Goal: Navigation & Orientation: Find specific page/section

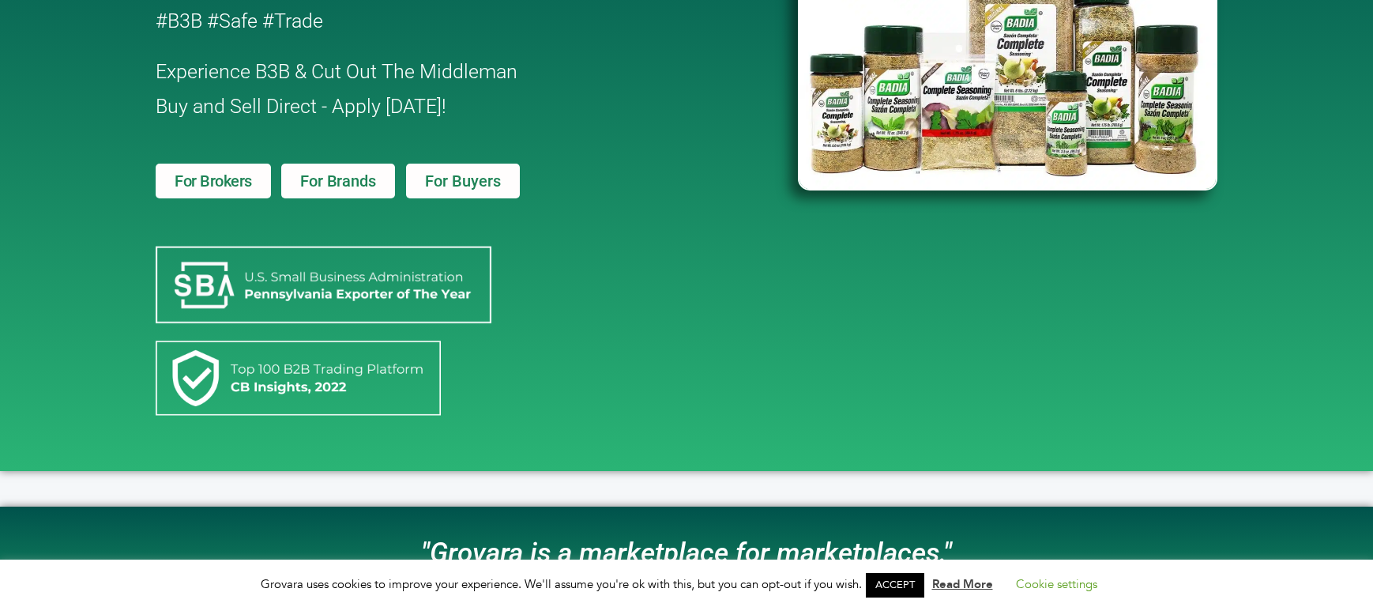
scroll to position [395, 0]
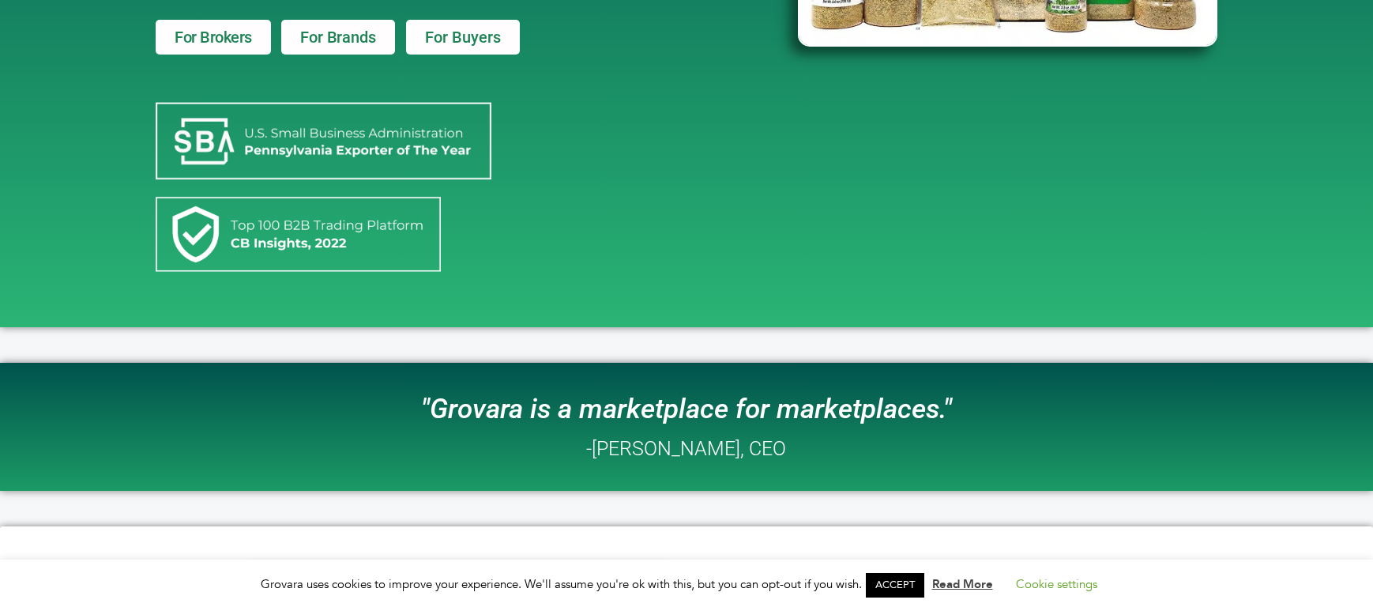
click at [910, 576] on link "ACCEPT" at bounding box center [895, 585] width 58 height 24
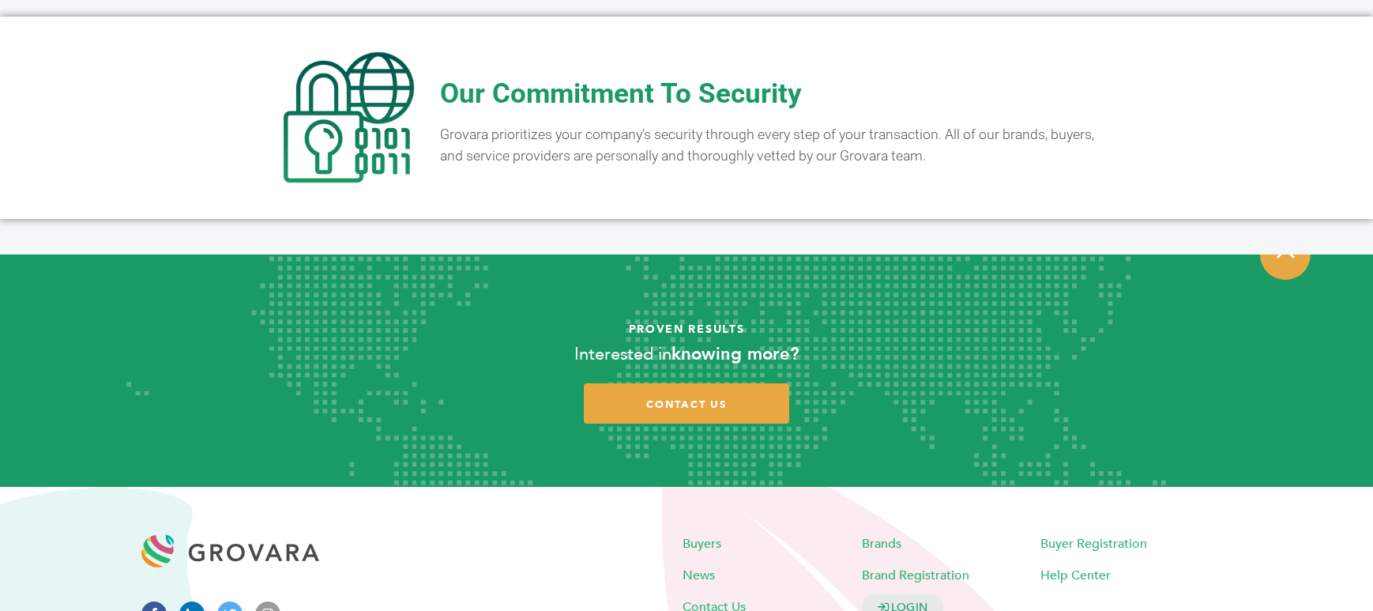
scroll to position [3187, 0]
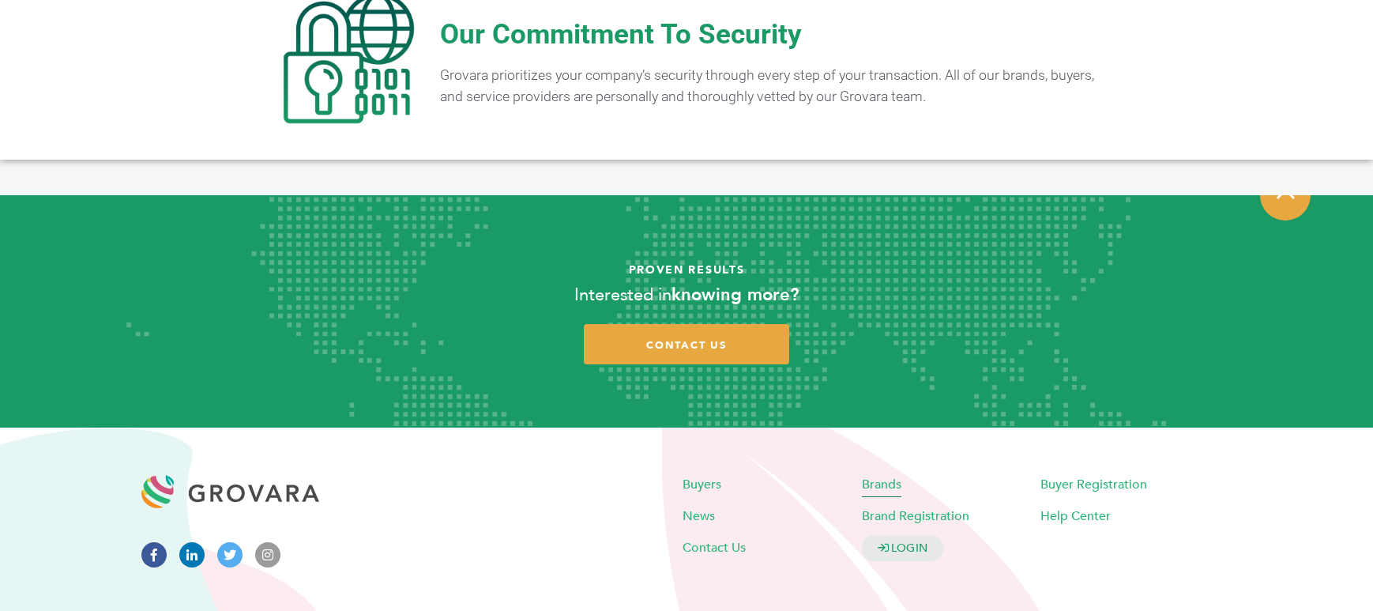
click at [888, 476] on span "Brands" at bounding box center [882, 484] width 40 height 17
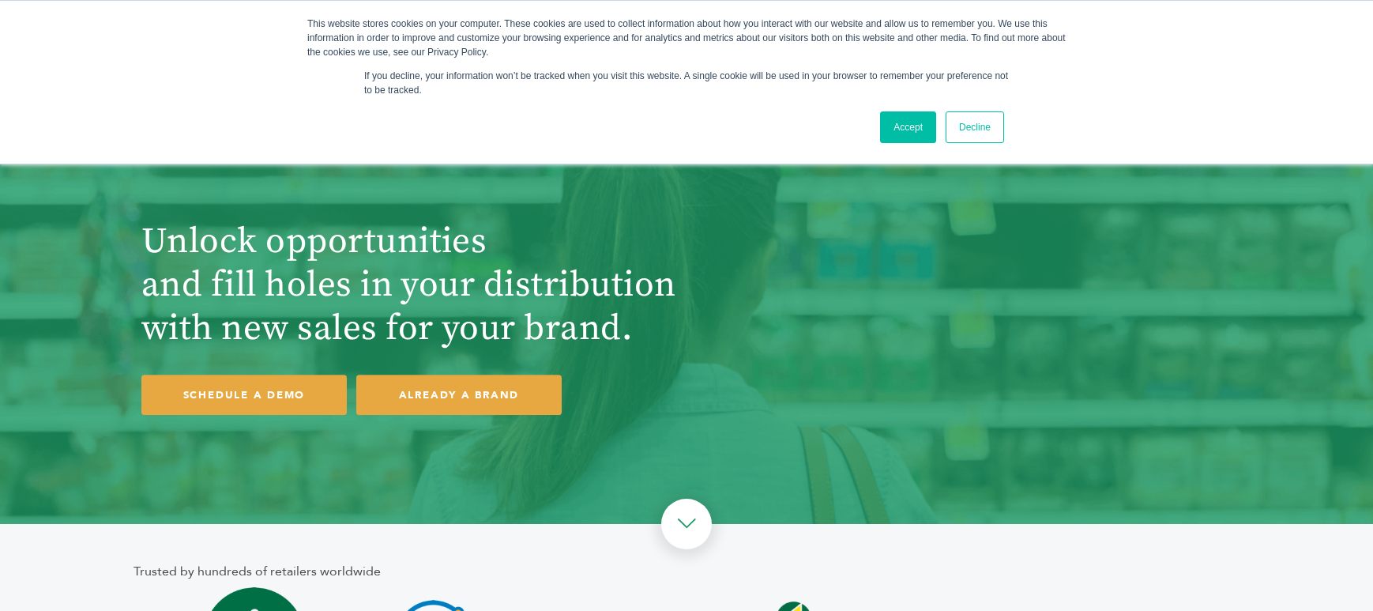
click at [887, 138] on link "Accept" at bounding box center [908, 127] width 56 height 32
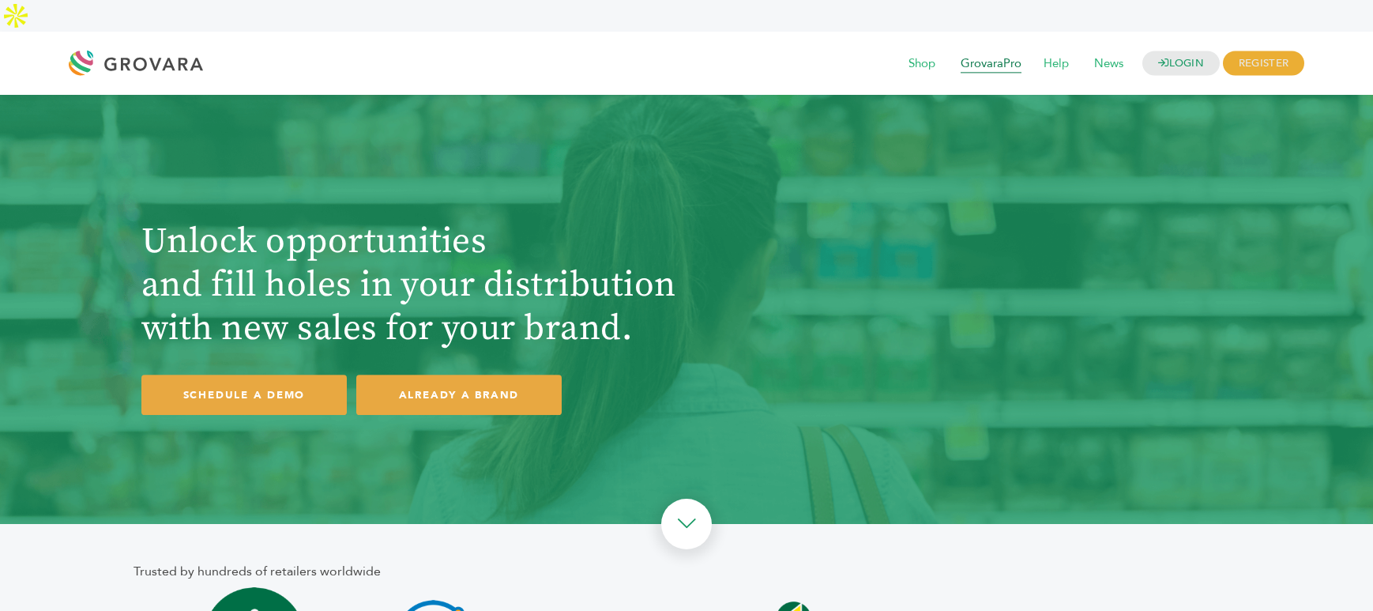
click at [1008, 49] on span "GrovaraPro" at bounding box center [991, 64] width 83 height 30
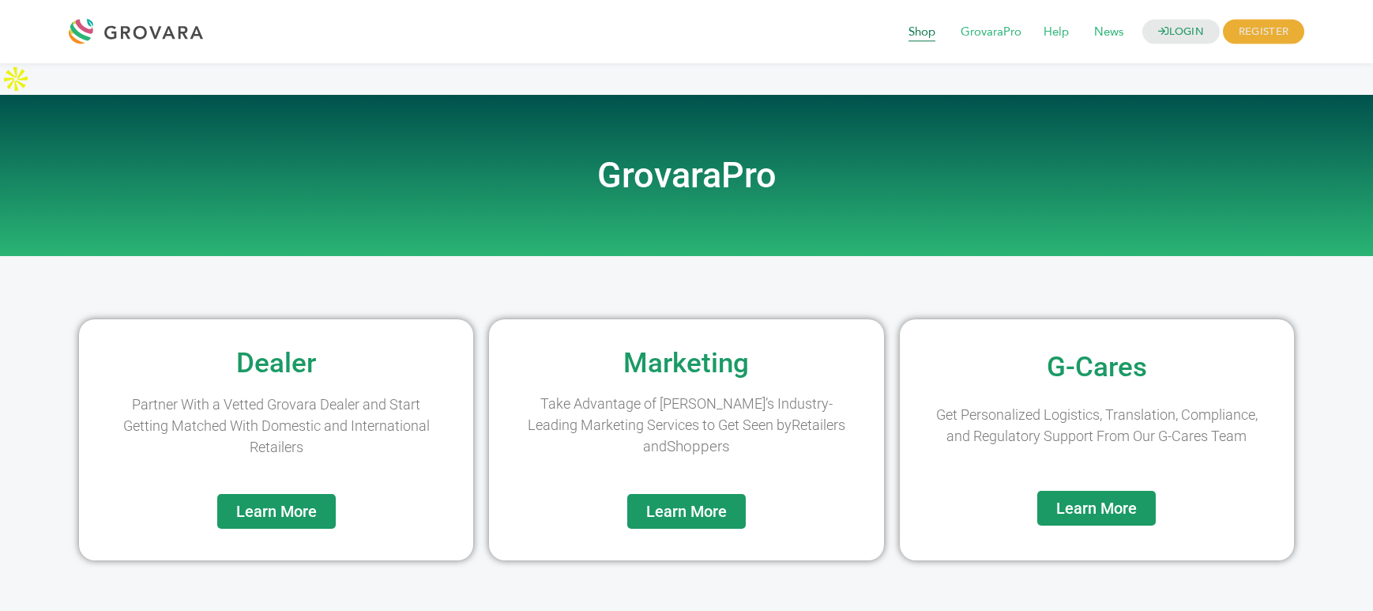
click at [921, 34] on span "Shop" at bounding box center [922, 32] width 49 height 30
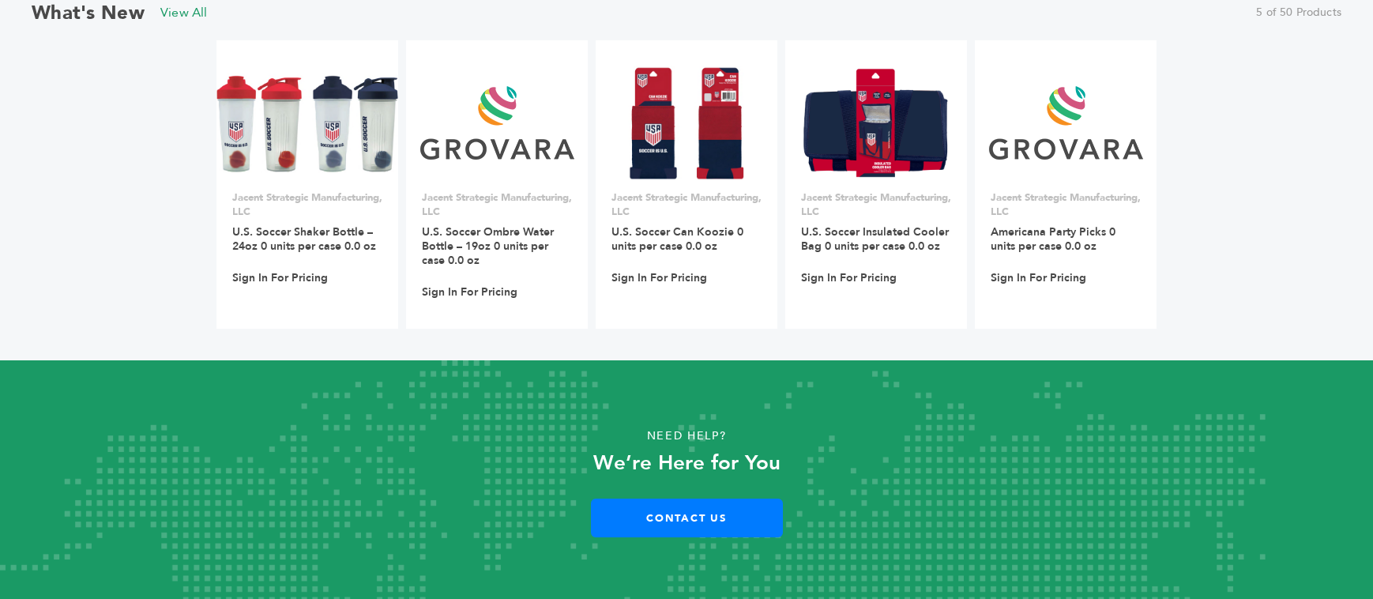
scroll to position [608, 0]
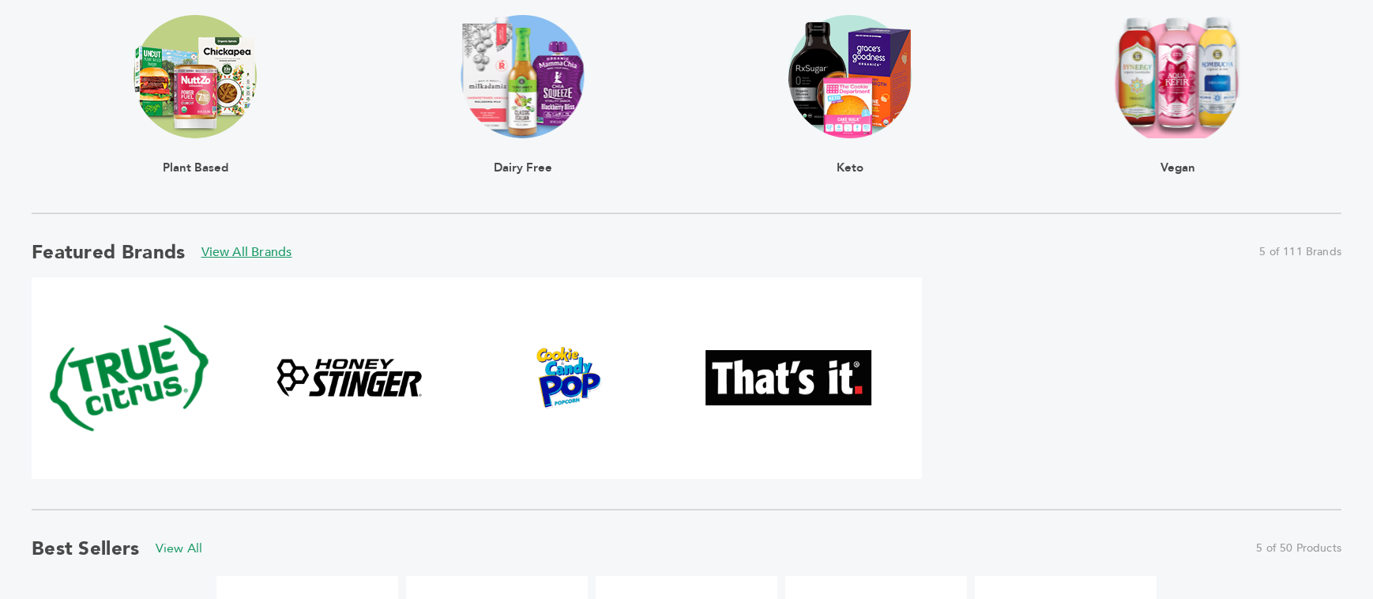
click at [292, 252] on link "View All Brands" at bounding box center [247, 251] width 91 height 17
click at [286, 247] on link "View All Brands" at bounding box center [247, 251] width 91 height 17
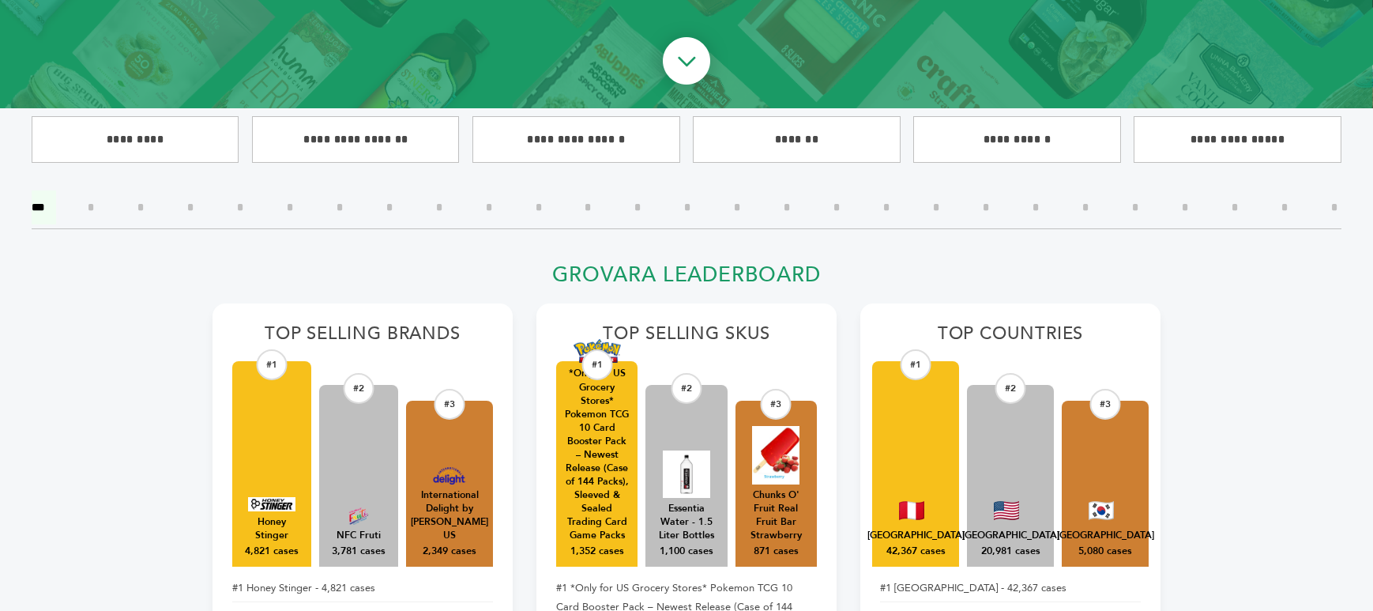
scroll to position [395, 0]
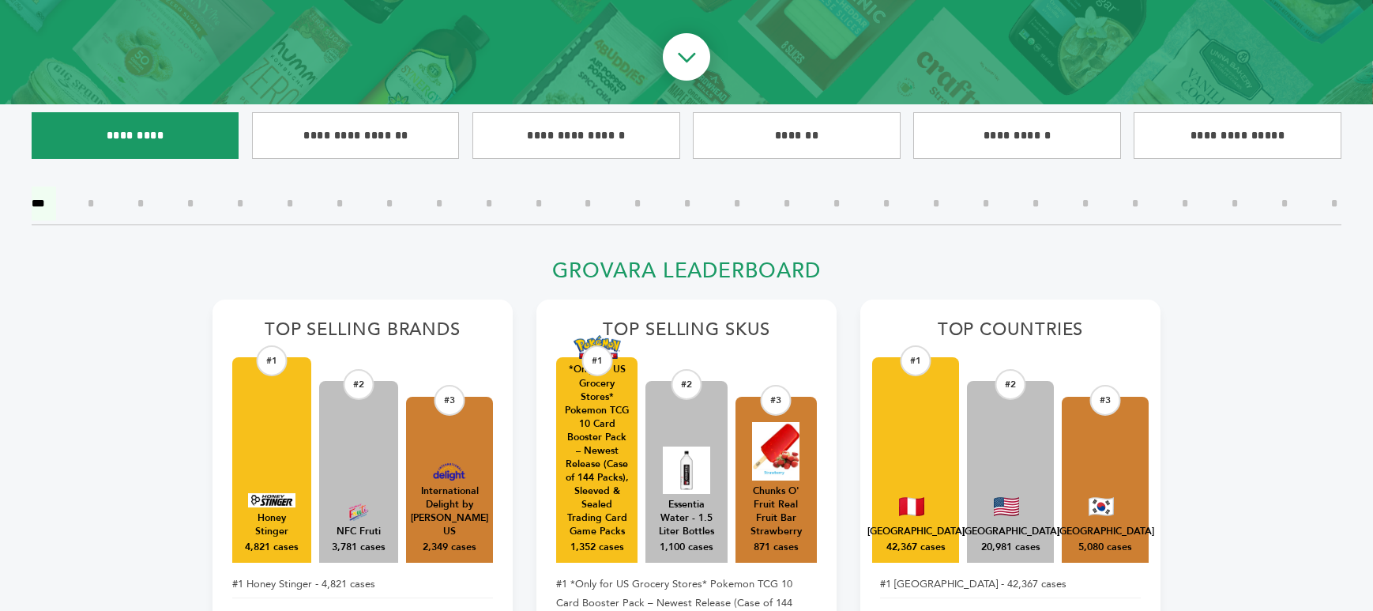
click at [145, 112] on input"] "*********" at bounding box center [135, 135] width 207 height 47
